Goal: Find specific page/section: Find specific page/section

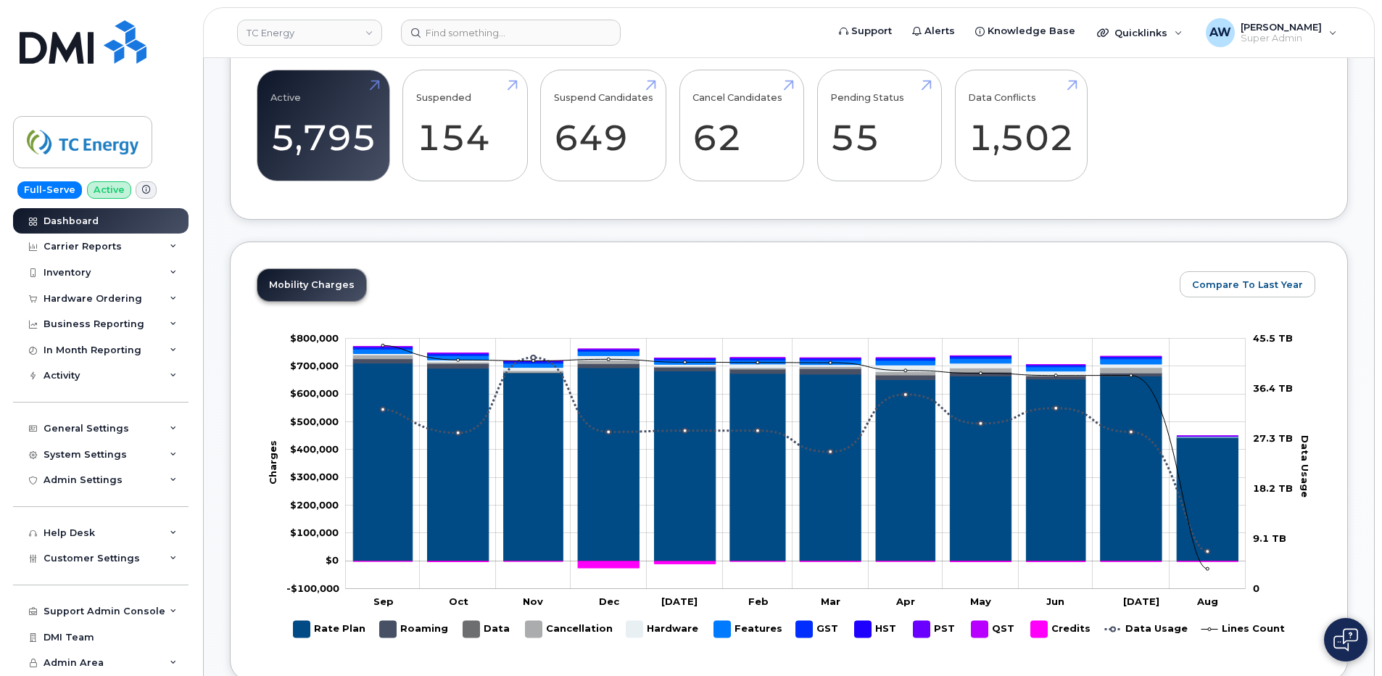
scroll to position [363, 0]
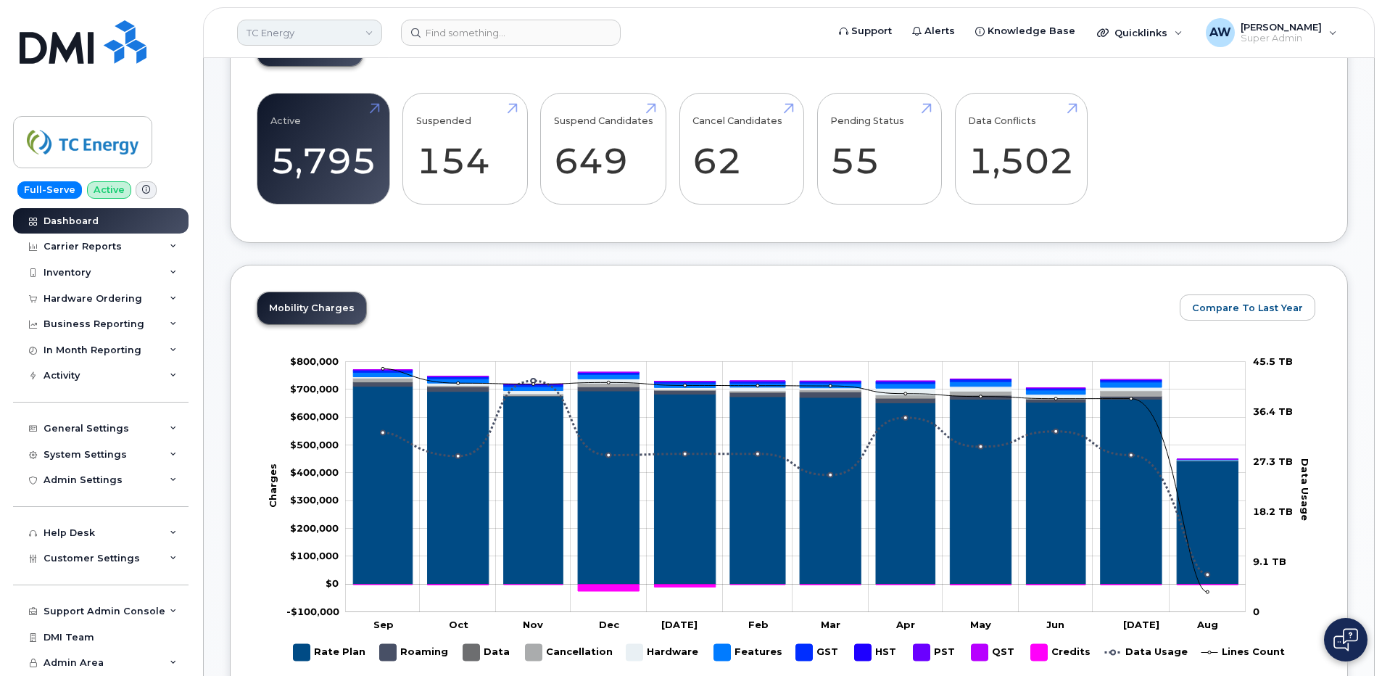
drag, startPoint x: 312, startPoint y: 35, endPoint x: 297, endPoint y: 36, distance: 14.6
click at [312, 35] on link "TC Energy" at bounding box center [309, 33] width 145 height 26
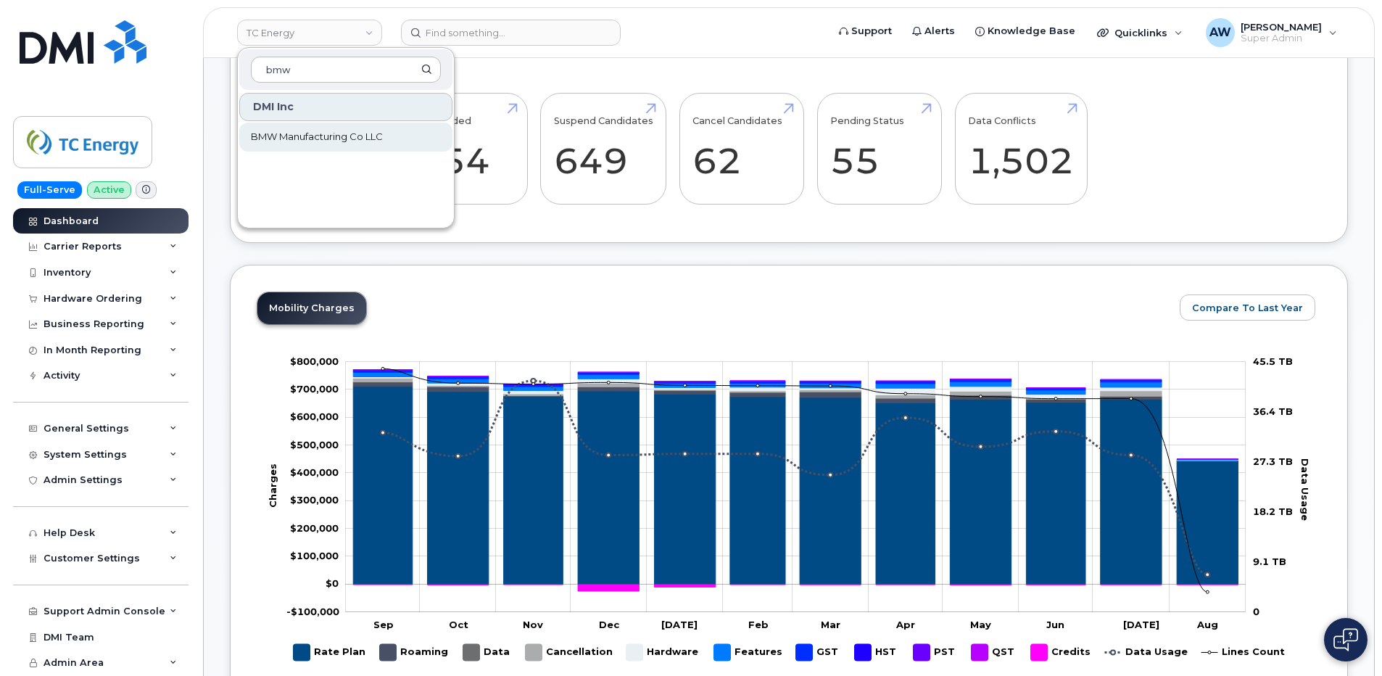
type input "bmw"
click at [287, 136] on span "BMW Manufacturing Co LLC" at bounding box center [317, 137] width 132 height 15
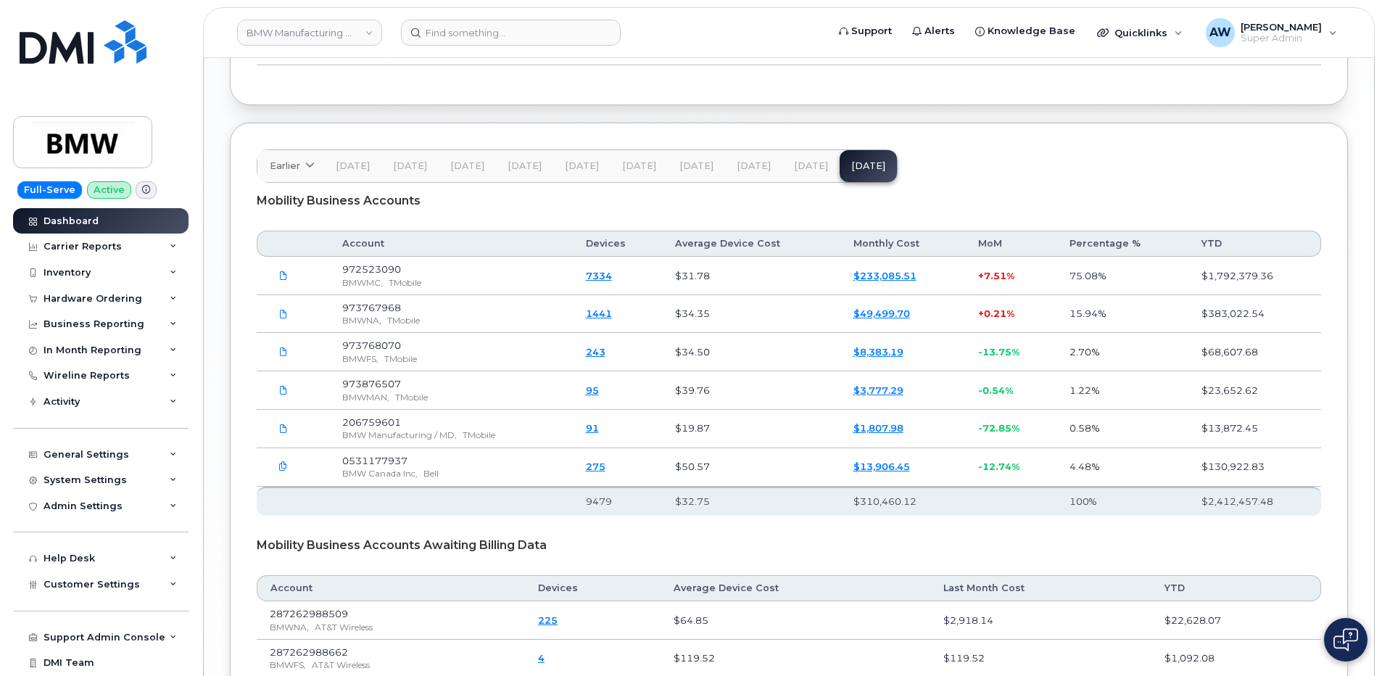
scroll to position [2393, 0]
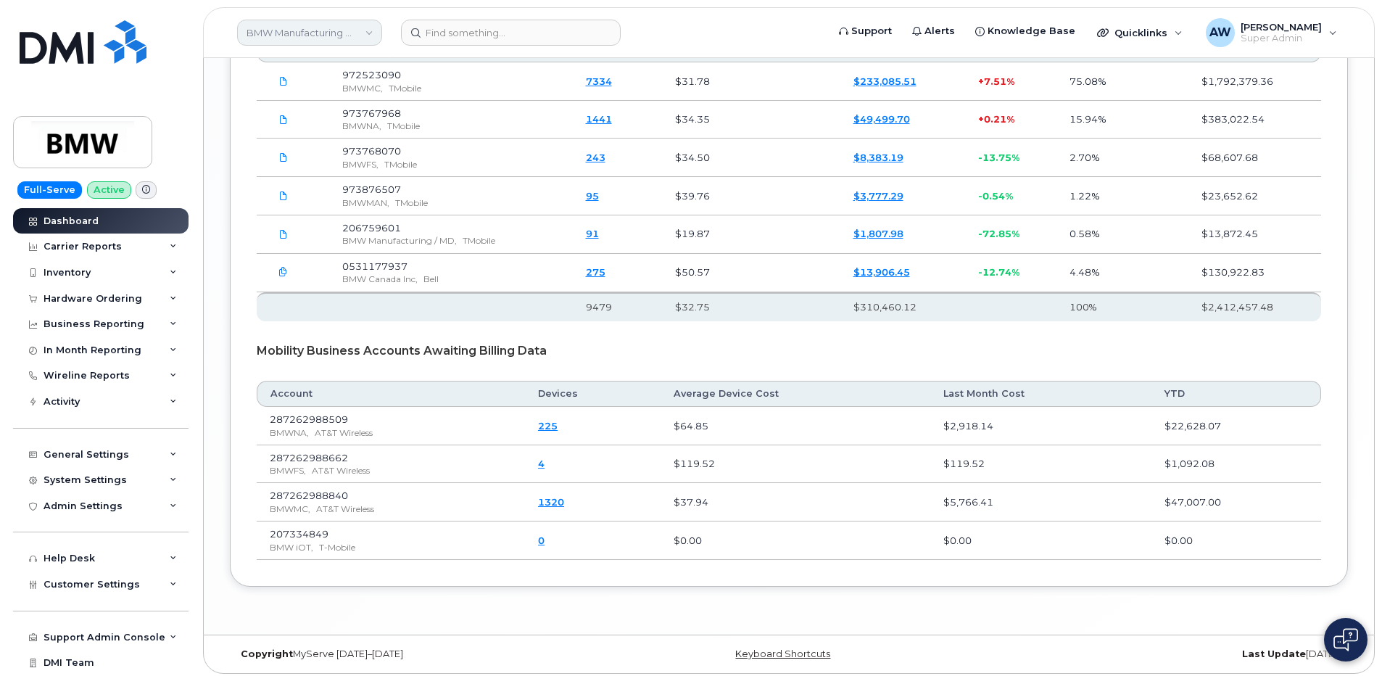
click at [289, 38] on link "BMW Manufacturing Co LLC" at bounding box center [309, 33] width 145 height 26
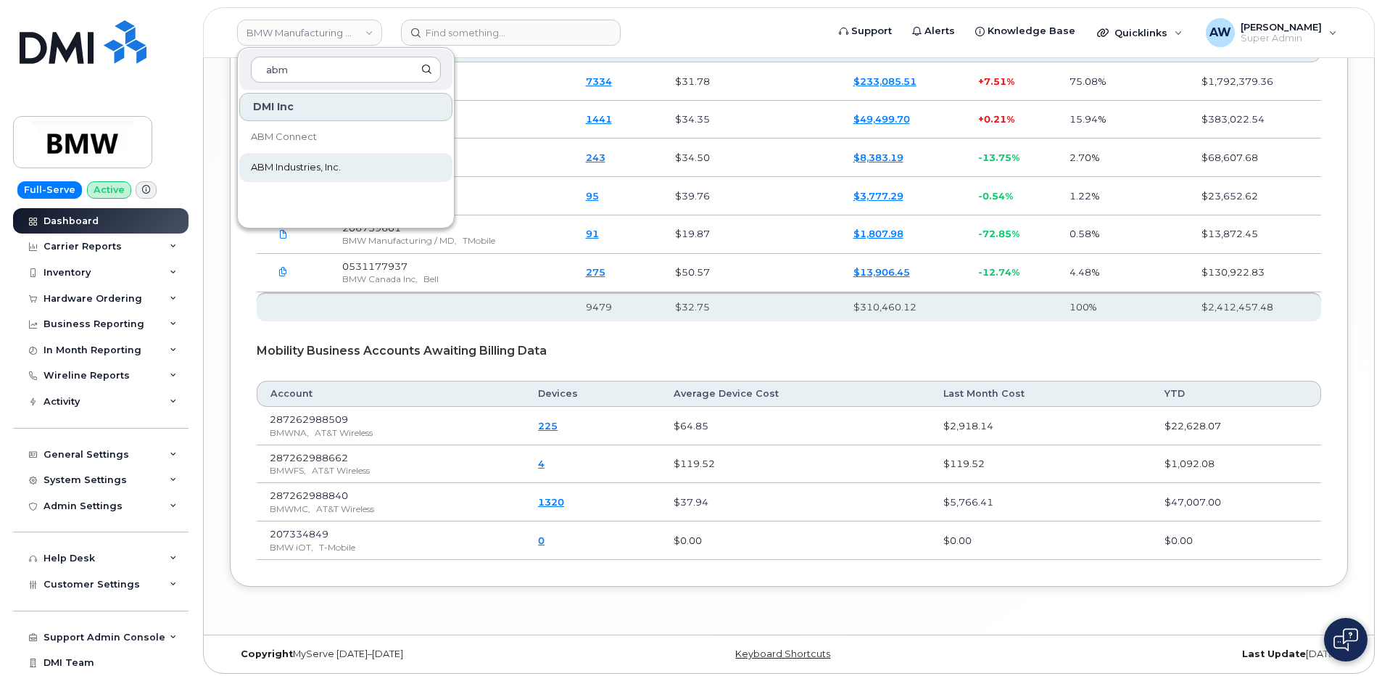
type input "abm"
click at [290, 174] on span "ABM Industries, Inc." at bounding box center [296, 167] width 90 height 15
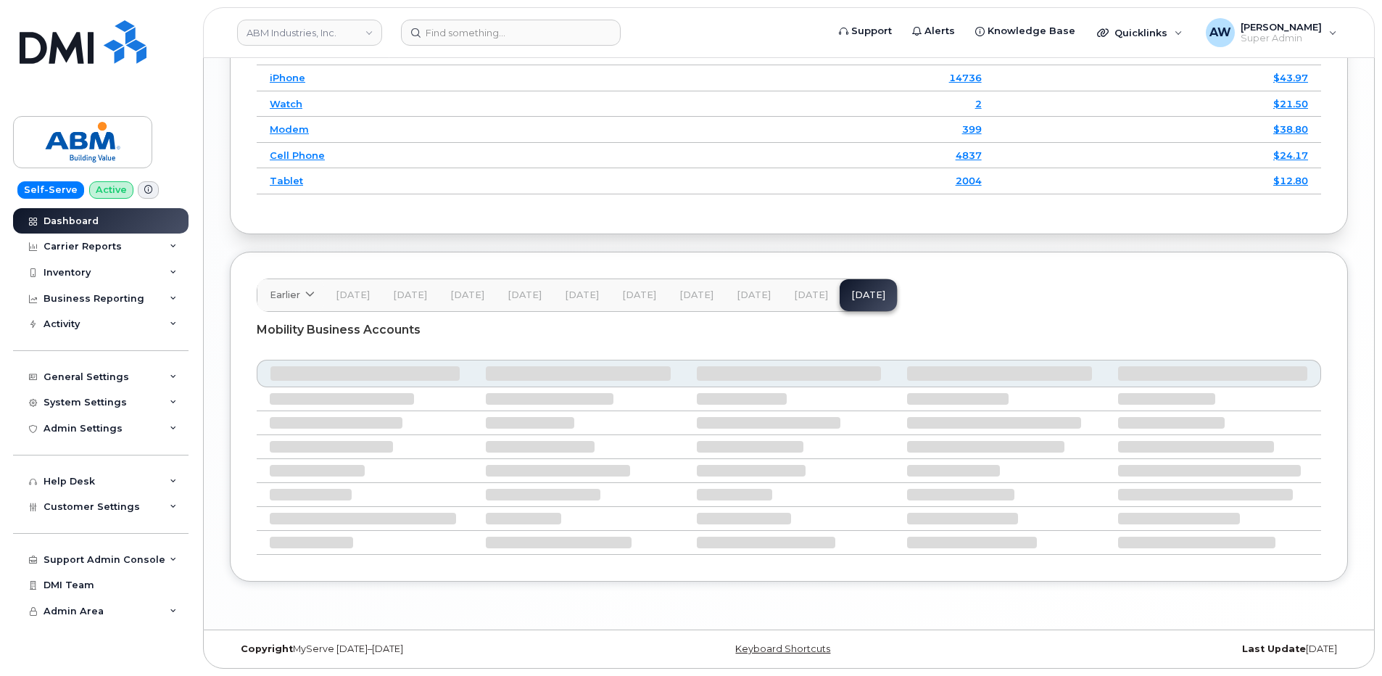
scroll to position [1923, 0]
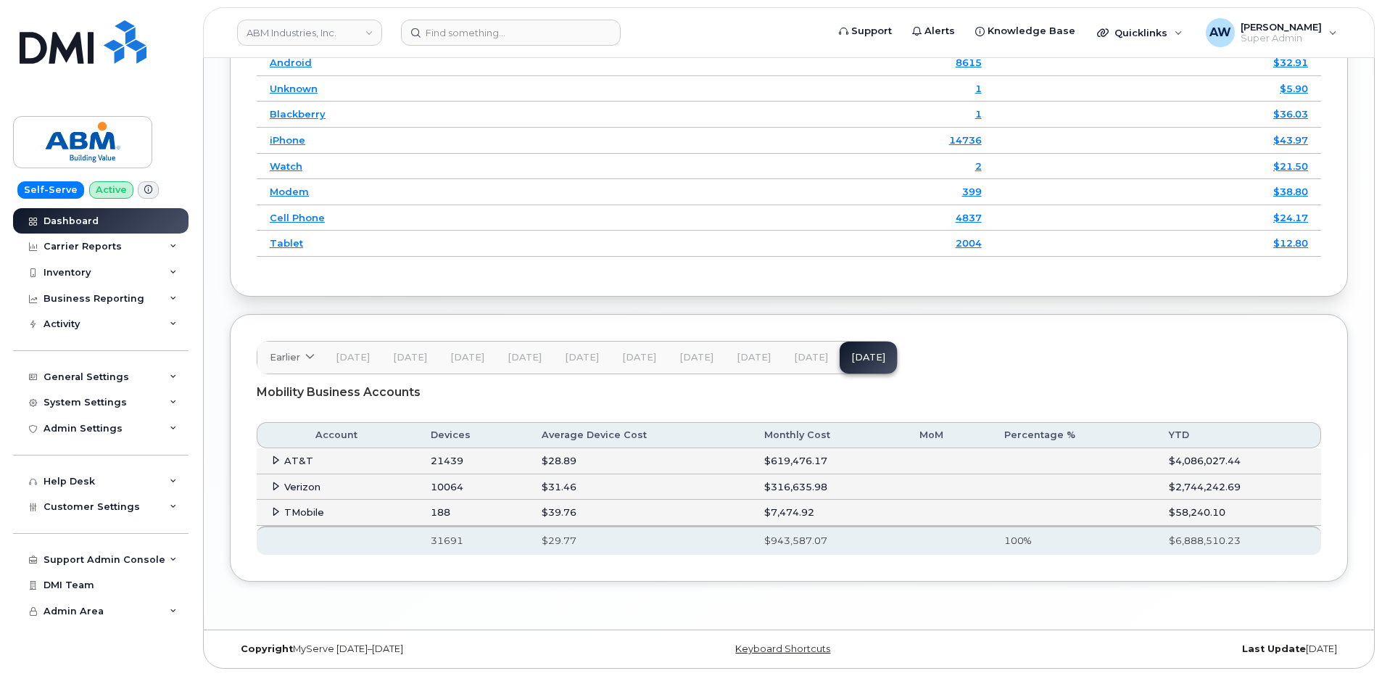
click at [118, 521] on div "Support Admin Console Add New Customer Customer Prospects Emails Sms Messages D…" at bounding box center [102, 546] width 179 height 53
click at [121, 514] on div "Customer Settings" at bounding box center [100, 507] width 175 height 26
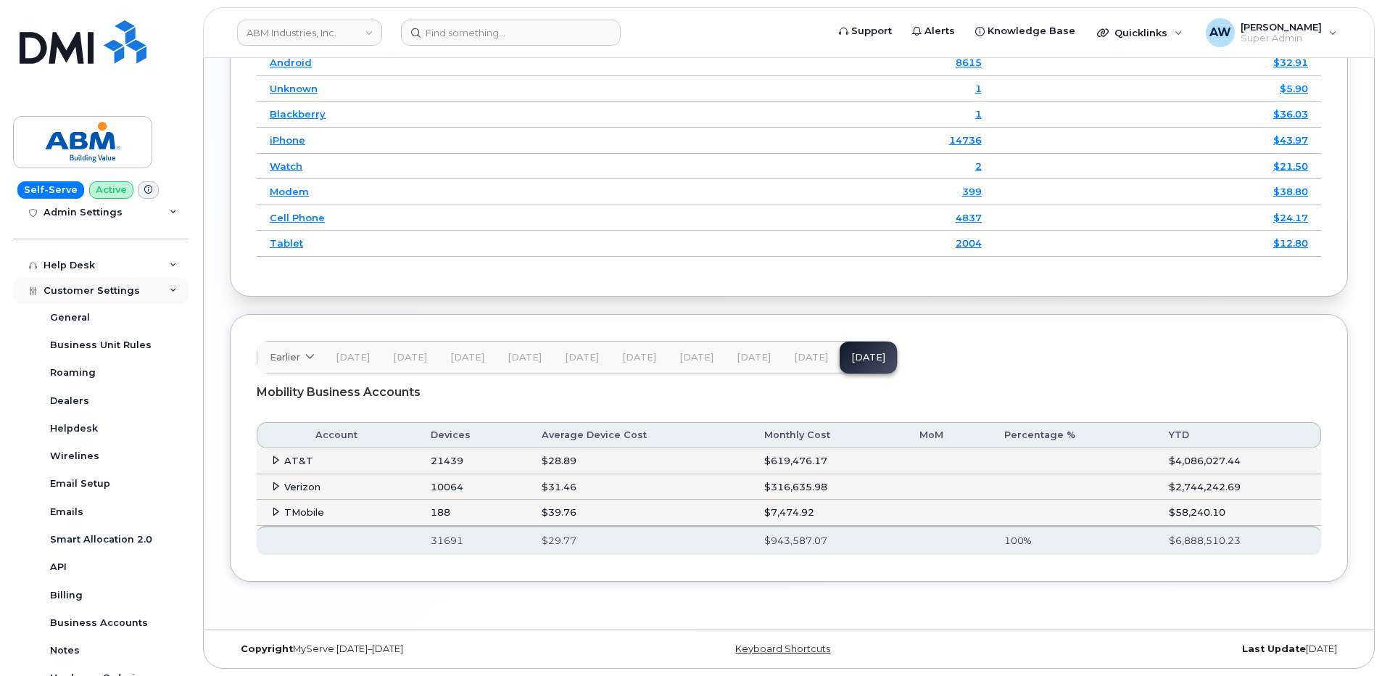
scroll to position [218, 0]
drag, startPoint x: 117, startPoint y: 617, endPoint x: 14, endPoint y: 632, distance: 104.1
click at [117, 617] on div "Business Accounts" at bounding box center [99, 621] width 98 height 13
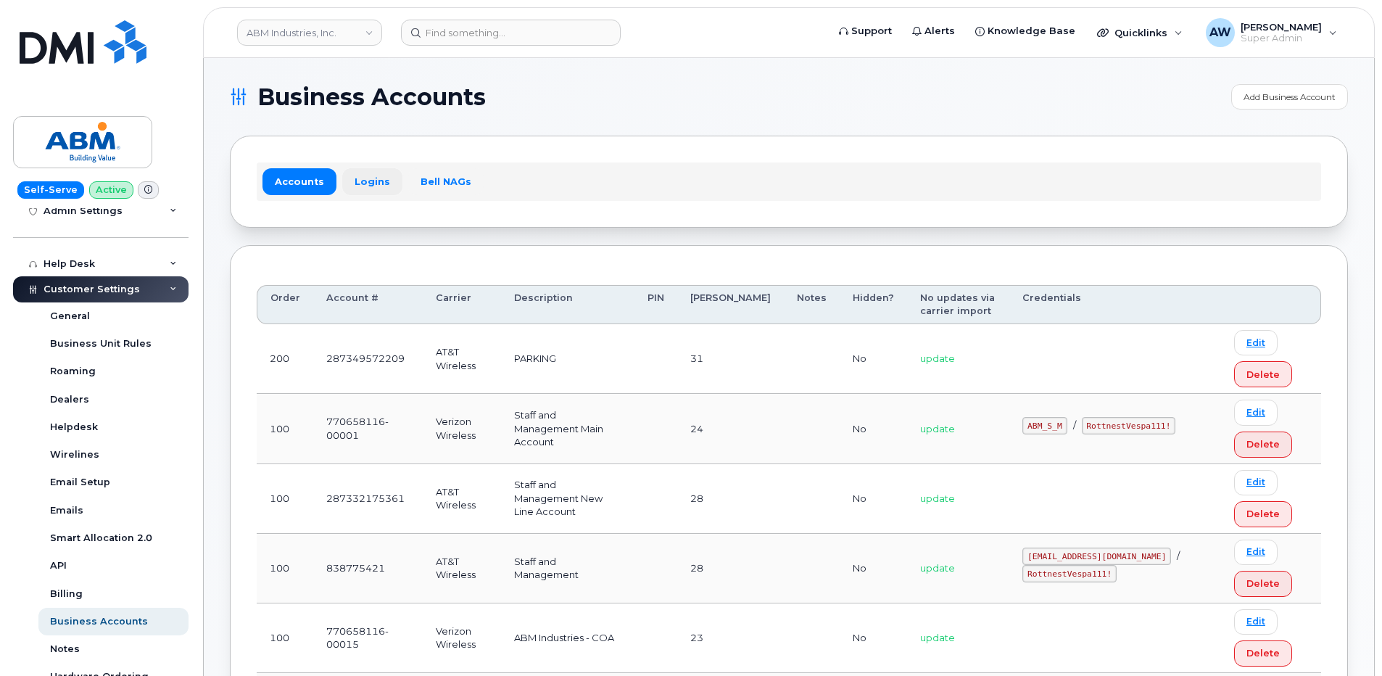
click at [381, 181] on link "Logins" at bounding box center [372, 181] width 60 height 26
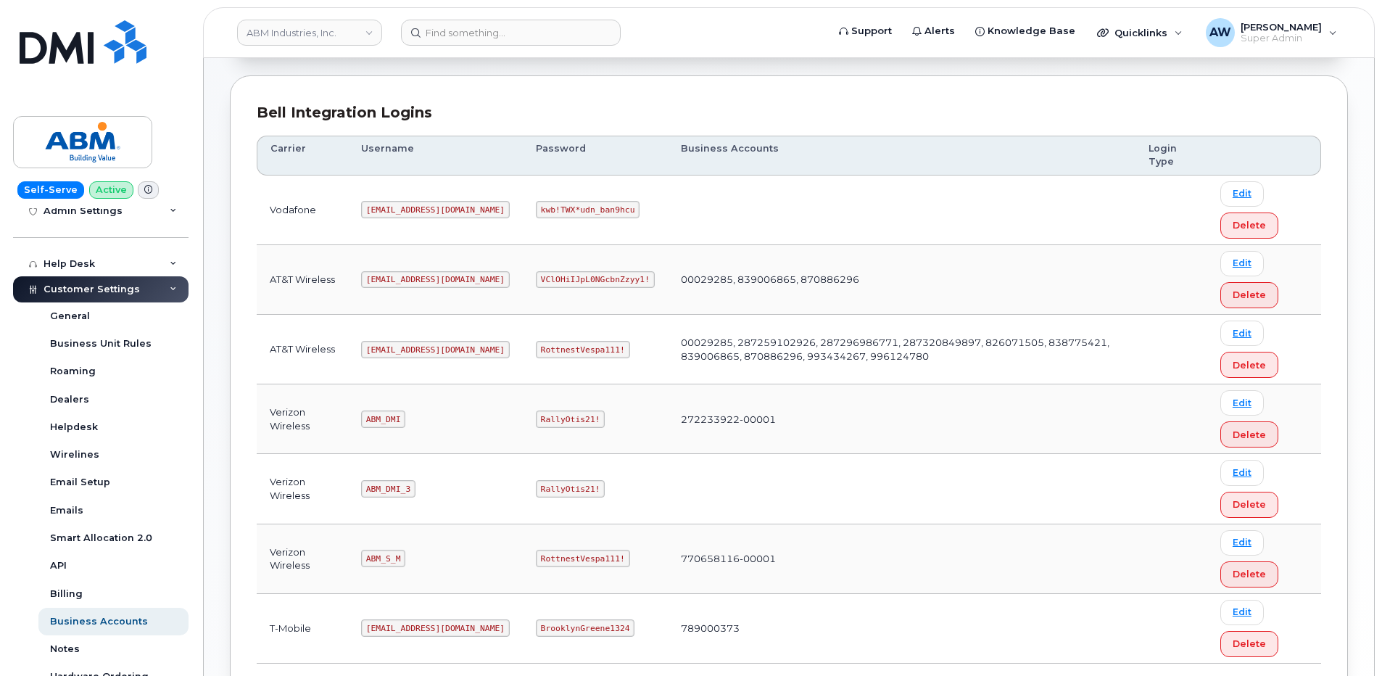
scroll to position [218, 0]
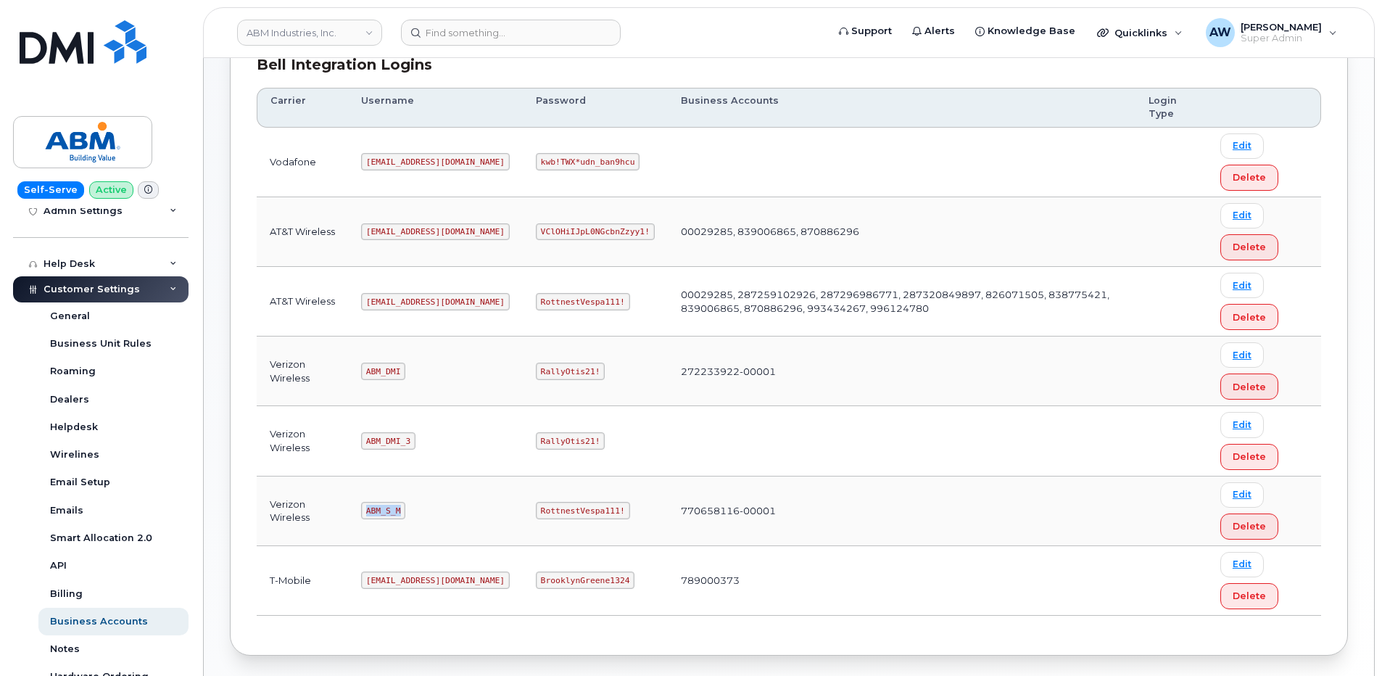
drag, startPoint x: 368, startPoint y: 510, endPoint x: 400, endPoint y: 506, distance: 31.4
click at [400, 506] on code "ABM_S_M" at bounding box center [383, 510] width 44 height 17
copy code "ABM_S_M"
drag, startPoint x: 489, startPoint y: 508, endPoint x: 566, endPoint y: 508, distance: 76.9
click at [566, 508] on code "RottnestVespa111!" at bounding box center [583, 510] width 94 height 17
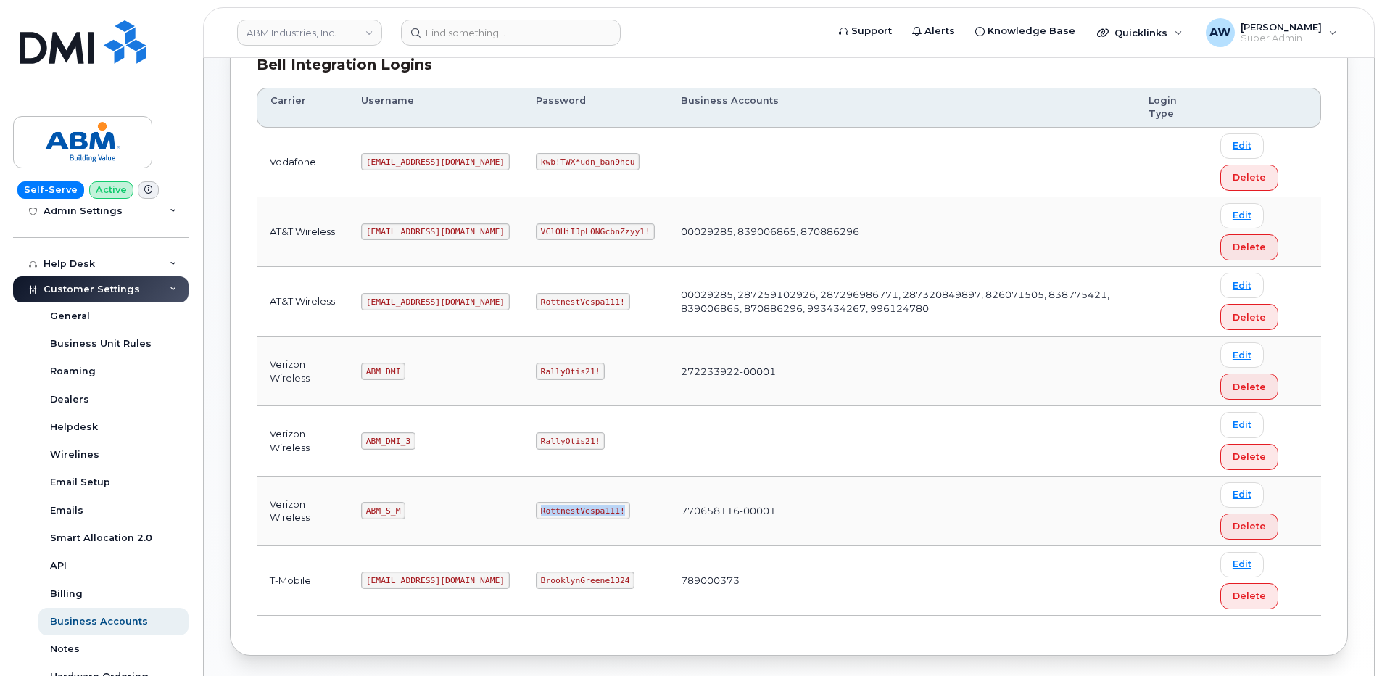
copy code "RottnestVespa111!"
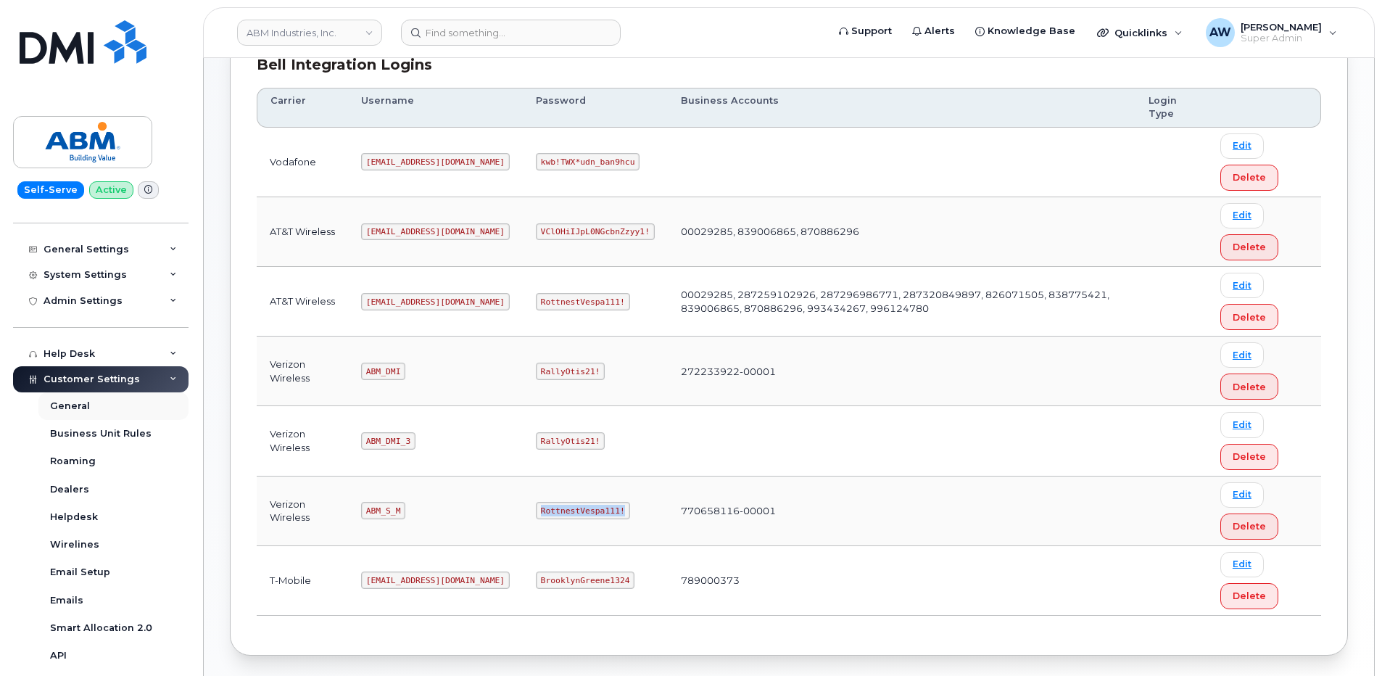
scroll to position [0, 0]
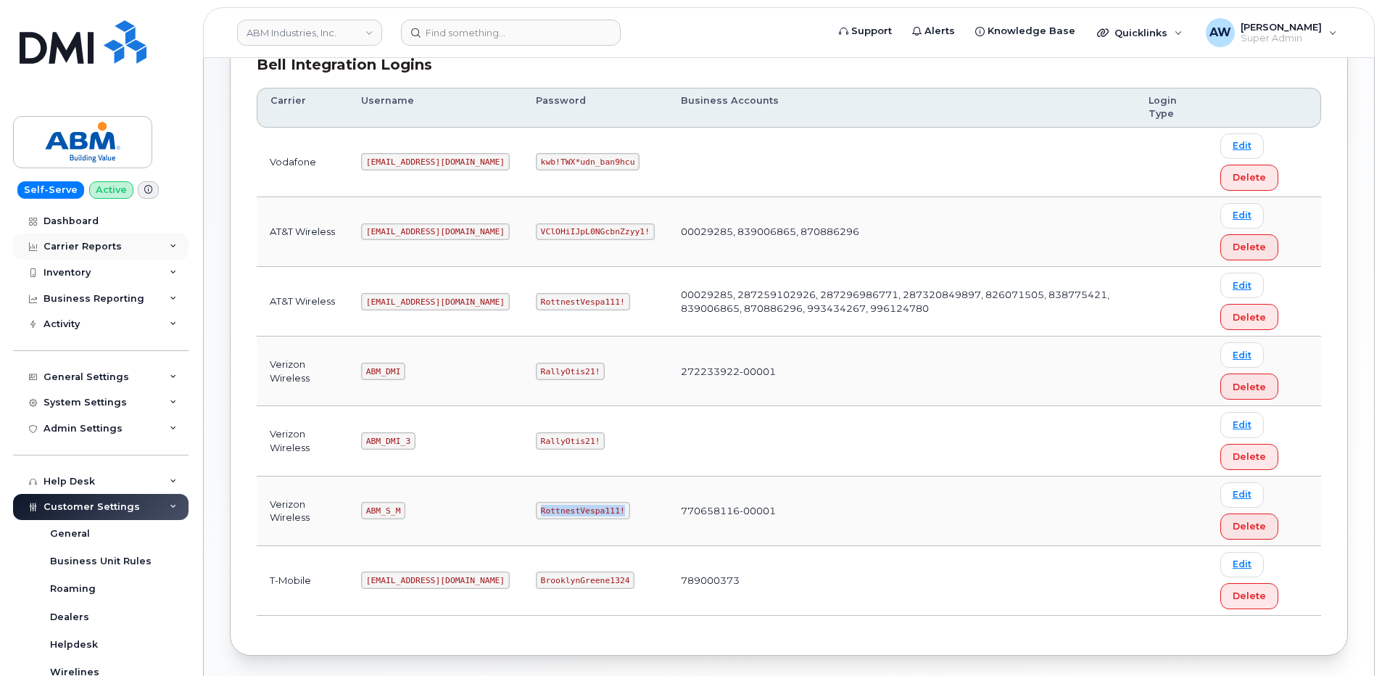
click at [181, 250] on div "Carrier Reports" at bounding box center [100, 247] width 175 height 26
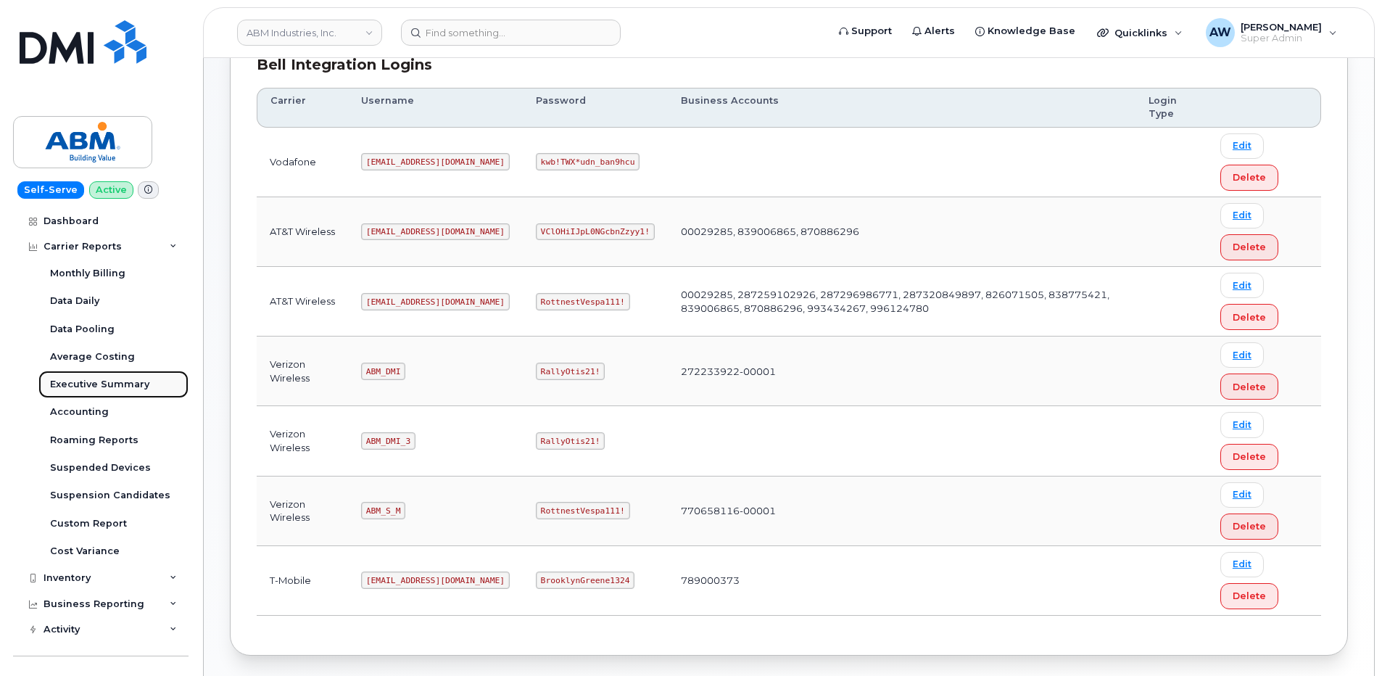
click at [134, 388] on div "Executive Summary" at bounding box center [99, 384] width 99 height 13
